Goal: Use online tool/utility: Utilize a website feature to perform a specific function

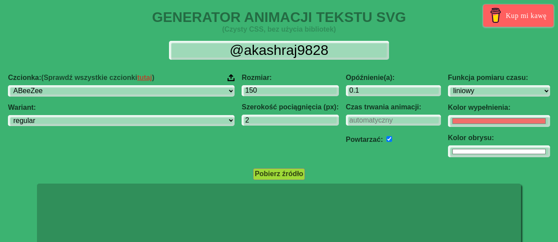
select select "linear"
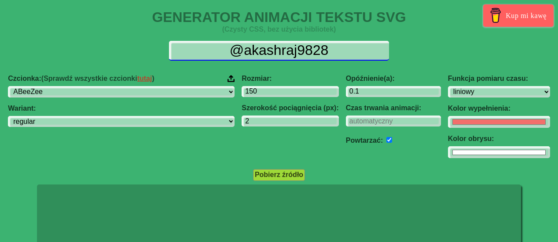
drag, startPoint x: 337, startPoint y: 51, endPoint x: 194, endPoint y: 37, distance: 143.6
click at [194, 37] on div "@akashraj9828 Czcionka: (Sprawdź wszystkie czcionki tutaj ) ABeeZee [PERSON_NAM…" at bounding box center [279, 100] width 558 height 132
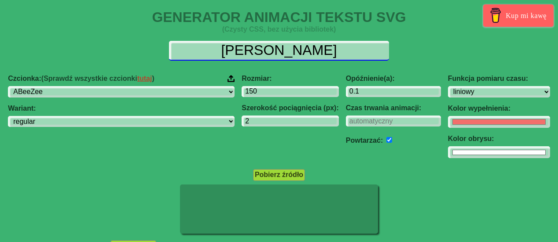
type input "[PERSON_NAME]"
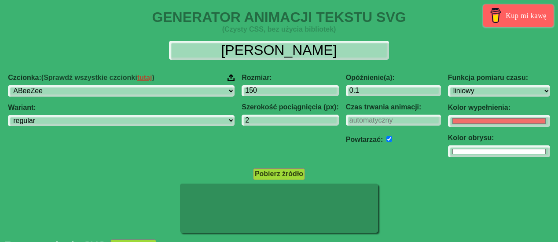
click at [0, 154] on div "Czcionka: (Sprawdź wszystkie czcionki tutaj ) ABeeZee [PERSON_NAME] Display AR …" at bounding box center [279, 116] width 558 height 98
click at [404, 87] on input "1.1" at bounding box center [393, 91] width 95 height 12
click at [404, 87] on input "2.1" at bounding box center [393, 91] width 95 height 12
click at [405, 92] on input "1.1" at bounding box center [393, 91] width 95 height 12
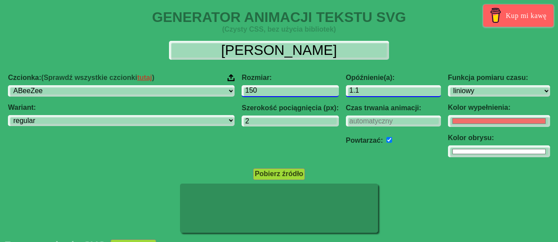
drag, startPoint x: 328, startPoint y: 91, endPoint x: 302, endPoint y: 95, distance: 26.6
click at [302, 95] on div "Czcionka: (Sprawdź wszystkie czcionki tutaj ) ABeeZee [PERSON_NAME] Display AR …" at bounding box center [279, 116] width 558 height 98
type input "0.3"
click at [303, 95] on input "149" at bounding box center [289, 91] width 97 height 12
click at [303, 95] on input "148" at bounding box center [289, 91] width 97 height 12
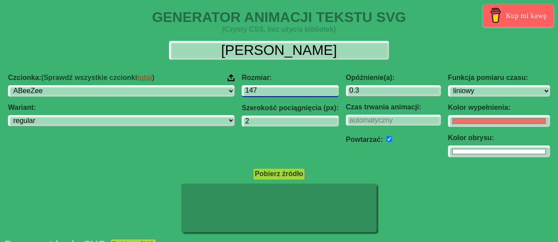
click at [303, 95] on input "147" at bounding box center [289, 91] width 97 height 12
click at [303, 95] on input "146" at bounding box center [289, 91] width 97 height 12
click at [303, 95] on input "145" at bounding box center [289, 91] width 97 height 12
click at [303, 95] on input "144" at bounding box center [289, 91] width 97 height 12
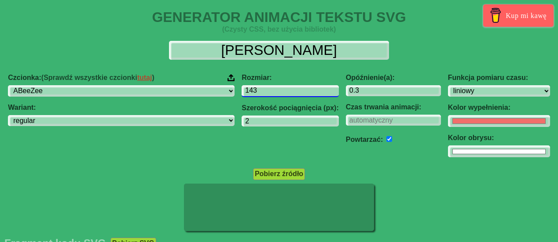
type input "143"
click at [303, 95] on input "143" at bounding box center [289, 91] width 97 height 12
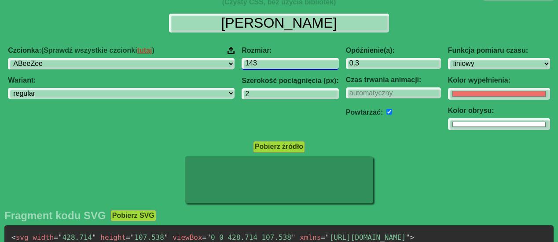
scroll to position [28, 0]
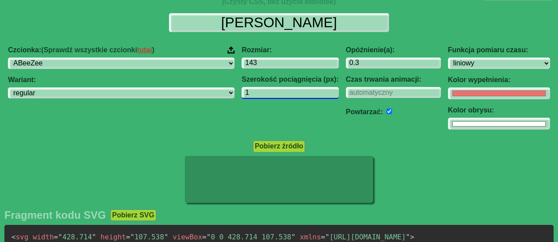
click at [305, 95] on input "1" at bounding box center [289, 93] width 97 height 12
click at [303, 90] on input "2" at bounding box center [289, 93] width 97 height 12
click at [303, 90] on input "3" at bounding box center [289, 93] width 97 height 12
click at [303, 90] on input "4" at bounding box center [289, 93] width 97 height 12
click at [303, 90] on input "5" at bounding box center [289, 93] width 97 height 12
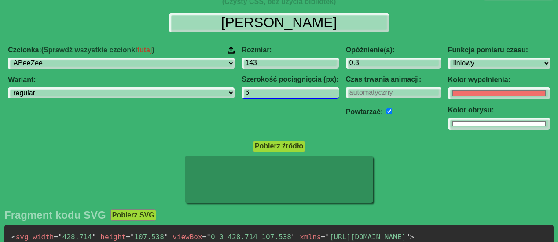
click at [301, 92] on input "6" at bounding box center [289, 93] width 97 height 12
click at [306, 94] on input "5" at bounding box center [289, 93] width 97 height 12
type input "4"
click at [306, 94] on input "4" at bounding box center [289, 93] width 97 height 12
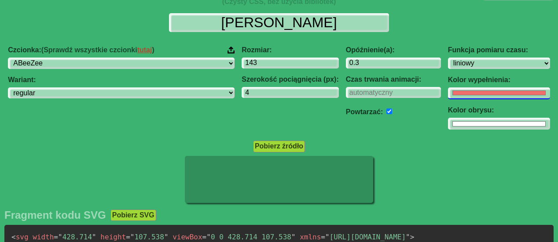
click at [448, 91] on input "#f16f6b" at bounding box center [499, 94] width 102 height 12
type input "#6ef2e2"
click at [399, 176] on div at bounding box center [279, 180] width 558 height 49
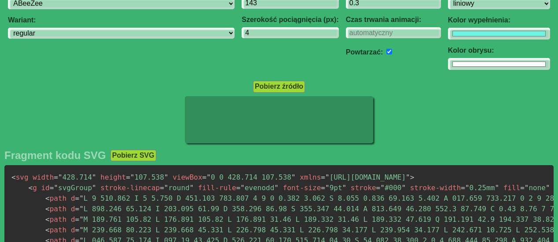
scroll to position [0, 0]
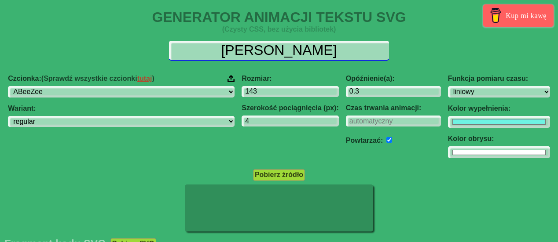
click at [318, 55] on input "[PERSON_NAME]" at bounding box center [279, 51] width 220 height 20
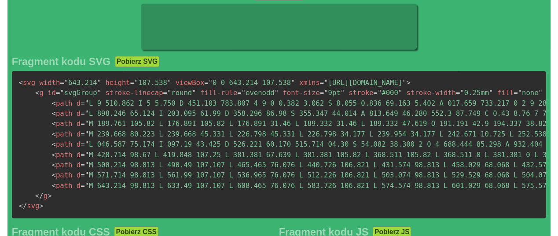
scroll to position [42, 0]
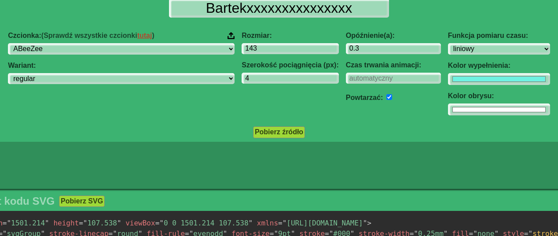
click at [42, 113] on div "Czcionka: (Sprawdź wszystkie czcionki tutaj ) ABeeZee [PERSON_NAME] Display AR …" at bounding box center [279, 74] width 660 height 98
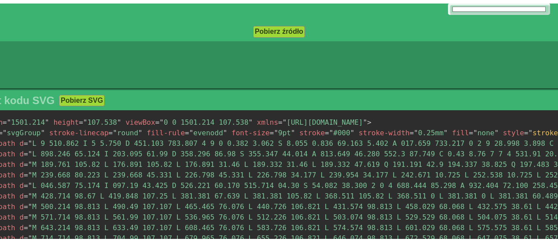
scroll to position [0, 0]
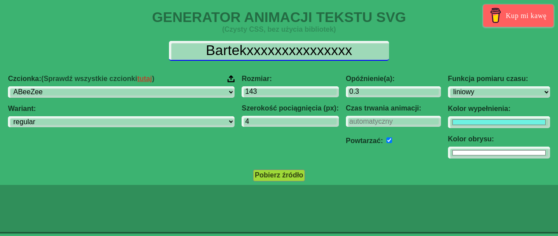
drag, startPoint x: 281, startPoint y: 48, endPoint x: 121, endPoint y: 51, distance: 160.1
click at [121, 51] on div "Bartekxxxxxxxxxxxxxxx" at bounding box center [279, 51] width 646 height 20
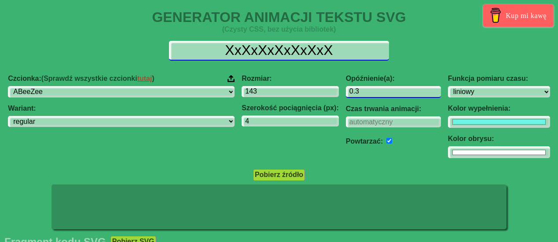
type input "XxXxXxXxXxXxX"
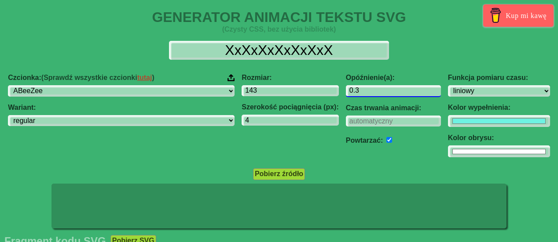
click at [355, 92] on input "0.3" at bounding box center [393, 91] width 95 height 12
type input "0.1"
click at [4, 153] on div "Czcionka: (Sprawdź wszystkie czcionki tutaj ) ABeeZee [PERSON_NAME] Display AR …" at bounding box center [279, 116] width 558 height 98
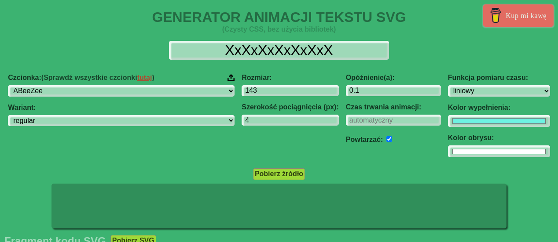
click at [495, 24] on link "Kup mi kawę" at bounding box center [518, 15] width 70 height 22
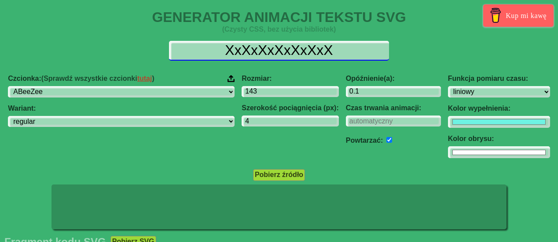
drag, startPoint x: 325, startPoint y: 50, endPoint x: 163, endPoint y: 44, distance: 162.8
click at [169, 45] on input "XxXxXxXxXxXxX" at bounding box center [279, 51] width 220 height 20
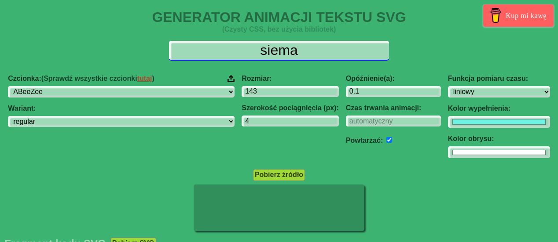
type input "siema"
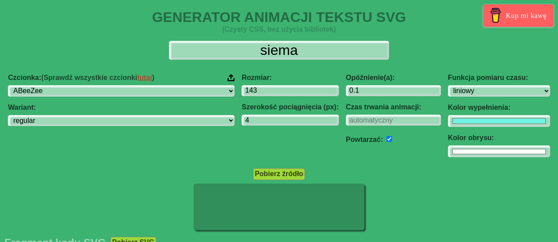
click at [0, 111] on div "Czcionka: (Sprawdź wszystkie czcionki tutaj ) ABeeZee [PERSON_NAME] Display AR …" at bounding box center [279, 116] width 558 height 98
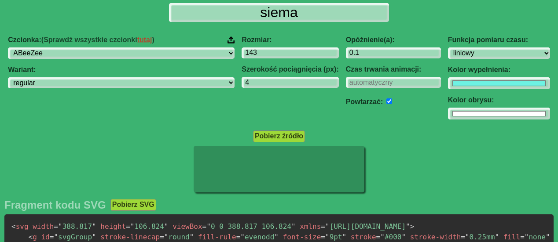
scroll to position [44, 0]
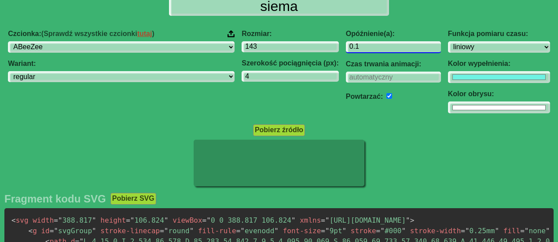
click at [346, 47] on input "0.1" at bounding box center [393, 47] width 95 height 12
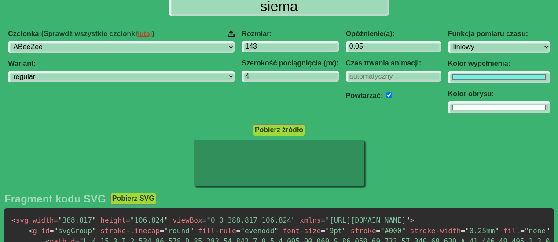
click at [26, 126] on div "Pobierz źródło" at bounding box center [279, 130] width 558 height 12
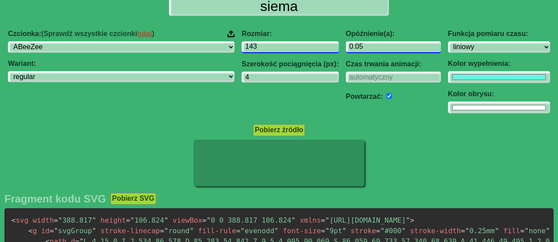
drag, startPoint x: 351, startPoint y: 46, endPoint x: 300, endPoint y: 46, distance: 51.5
click at [300, 46] on div "Czcionka: (Sprawdź wszystkie czcionki tutaj ) ABeeZee [PERSON_NAME] Display AR …" at bounding box center [279, 72] width 558 height 98
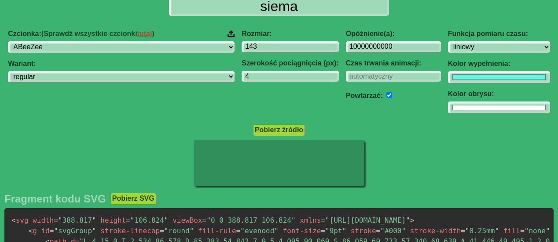
click at [60, 133] on div "Pobierz źródło" at bounding box center [279, 130] width 558 height 12
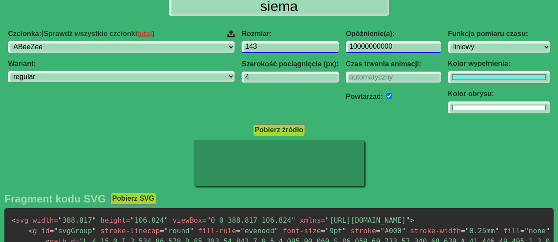
drag, startPoint x: 366, startPoint y: 44, endPoint x: 279, endPoint y: 44, distance: 86.7
click at [285, 44] on div "Czcionka: (Sprawdź wszystkie czcionki tutaj ) ABeeZee [PERSON_NAME] Display AR …" at bounding box center [279, 72] width 558 height 98
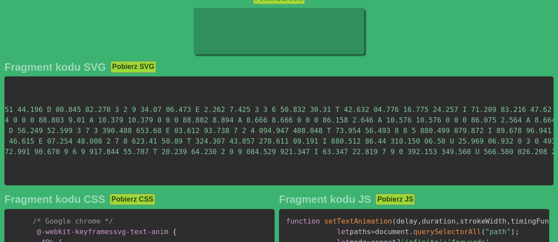
scroll to position [0, 1269]
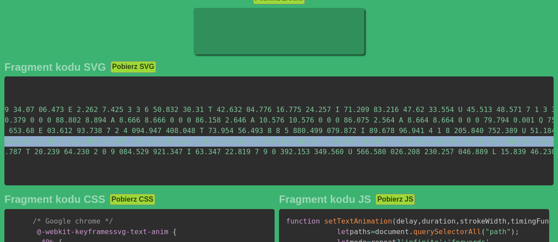
drag, startPoint x: 280, startPoint y: 142, endPoint x: 440, endPoint y: 142, distance: 160.1
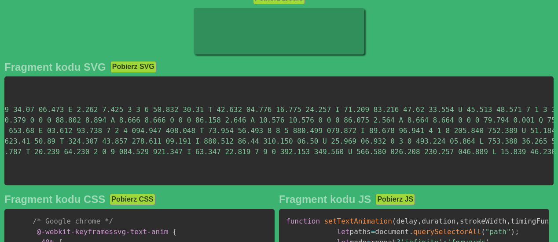
click at [424, 117] on span "= " M 86.229 105.106 L 73.359 105.106 L 73.359 30.746 L 86.229 30.746 L 86.229 …" at bounding box center [90, 120] width 2568 height 8
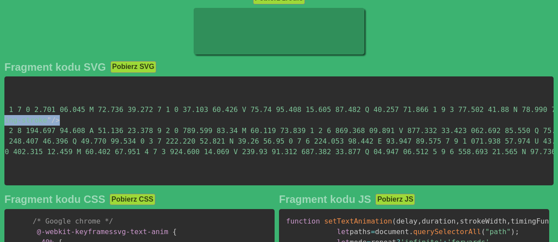
scroll to position [0, 3033]
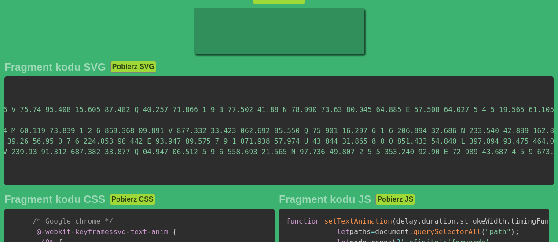
drag, startPoint x: 391, startPoint y: 124, endPoint x: 563, endPoint y: 125, distance: 172.0
click at [557, 125] on html "GENERATOR ANIMACJI TEKSTU SVG (Czysty CSS, bez użycia bibliotek) Kup mi kawę si…" at bounding box center [279, 215] width 558 height 783
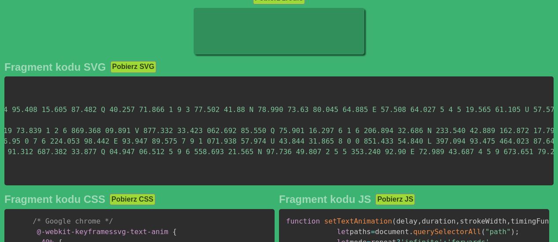
click at [472, 156] on span "= " "" at bounding box center [217, 152] width 6351 height 8
drag, startPoint x: 483, startPoint y: 138, endPoint x: 557, endPoint y: 144, distance: 74.1
click at [557, 144] on html "GENERATOR ANIMACJI TEKSTU SVG (Czysty CSS, bez użycia bibliotek) Kup mi kawę si…" at bounding box center [279, 215] width 558 height 783
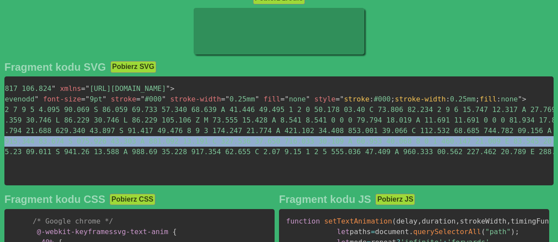
scroll to position [0, 0]
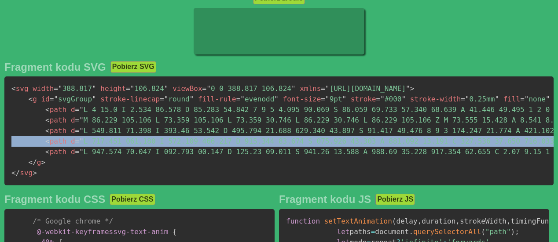
drag, startPoint x: 333, startPoint y: 139, endPoint x: 0, endPoint y: 142, distance: 333.4
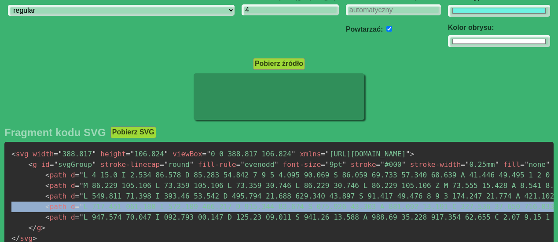
scroll to position [44, 0]
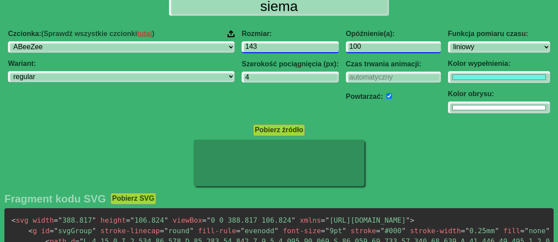
drag, startPoint x: 326, startPoint y: 48, endPoint x: 276, endPoint y: 46, distance: 50.2
click at [276, 46] on div "Czcionka: (Sprawdź wszystkie czcionki tutaj ) ABeeZee [PERSON_NAME] Display AR …" at bounding box center [279, 72] width 558 height 98
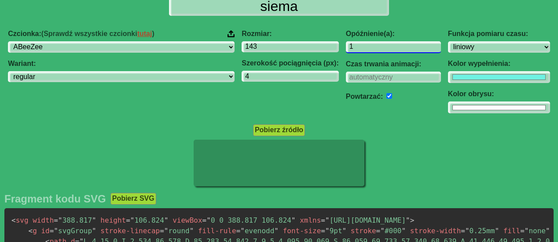
type input "1"
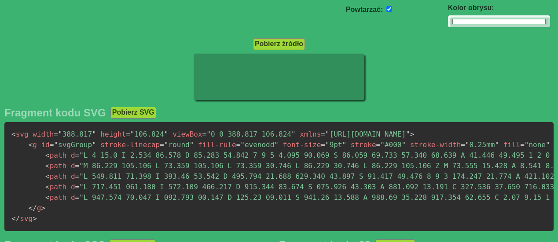
scroll to position [132, 0]
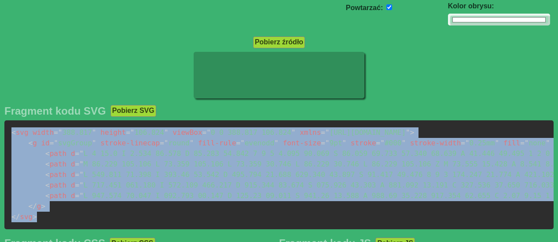
drag, startPoint x: 11, startPoint y: 134, endPoint x: 42, endPoint y: 217, distance: 88.2
click at [42, 217] on pre "< svg width = " 388.817 " height = " 106.824 " viewBox = " 0 0 388.817 106.824 …" at bounding box center [278, 175] width 549 height 109
copy code "< svg width = " 388.817 " height = " 106.824 " viewBox = " 0 0 388.817 106.824 …"
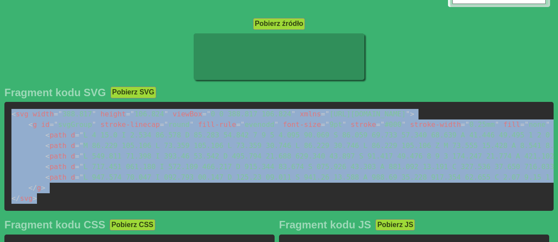
scroll to position [176, 0]
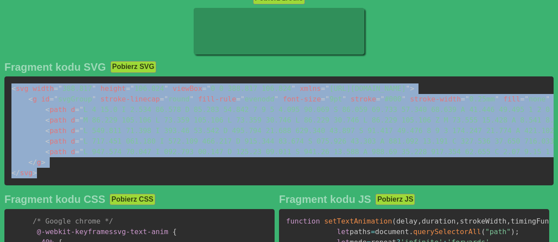
click at [58, 168] on pre "< svg width = " 388.817 " height = " 106.824 " viewBox = " 0 0 388.817 106.824 …" at bounding box center [278, 131] width 549 height 109
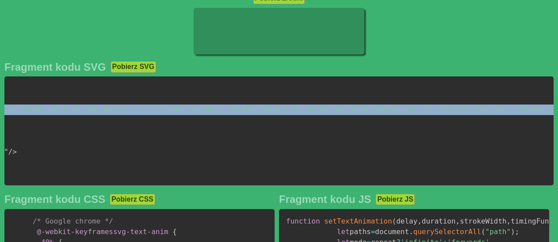
scroll to position [0, 6631]
drag, startPoint x: 41, startPoint y: 110, endPoint x: 563, endPoint y: 109, distance: 521.2
click at [557, 109] on html "GENERATOR ANIMACJI TEKSTU SVG (Czysty CSS, bez użycia bibliotek) Kup mi kawę si…" at bounding box center [279, 215] width 558 height 783
copy span "< path d = " M 0 99.1 L 5.434 88.375 A 26.536 26.536 0 0 0 9.929 91.415 Q 12.15…"
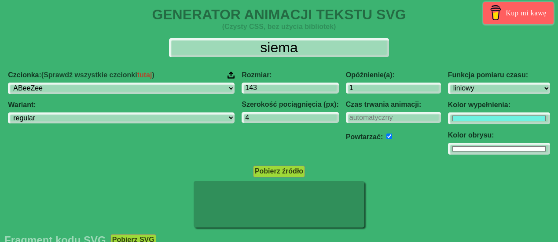
scroll to position [0, 0]
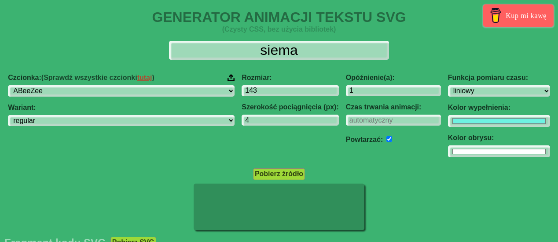
click at [140, 99] on div "Czcionka: (Sprawdź wszystkie czcionki tutaj ) ABeeZee [PERSON_NAME] Display AR …" at bounding box center [121, 116] width 234 height 98
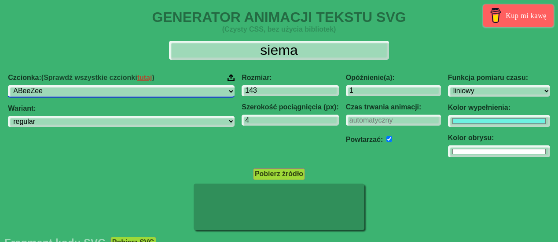
click at [134, 94] on select "ABeeZee [PERSON_NAME] Display AR One Sans [PERSON_NAME] Libre Aboreto Abril Fat…" at bounding box center [121, 91] width 227 height 12
select select "Aboreto"
click at [55, 85] on select "ABeeZee [PERSON_NAME] Display AR One Sans [PERSON_NAME] Libre Aboreto Abril Fat…" at bounding box center [121, 91] width 227 height 12
